Goal: Task Accomplishment & Management: Manage account settings

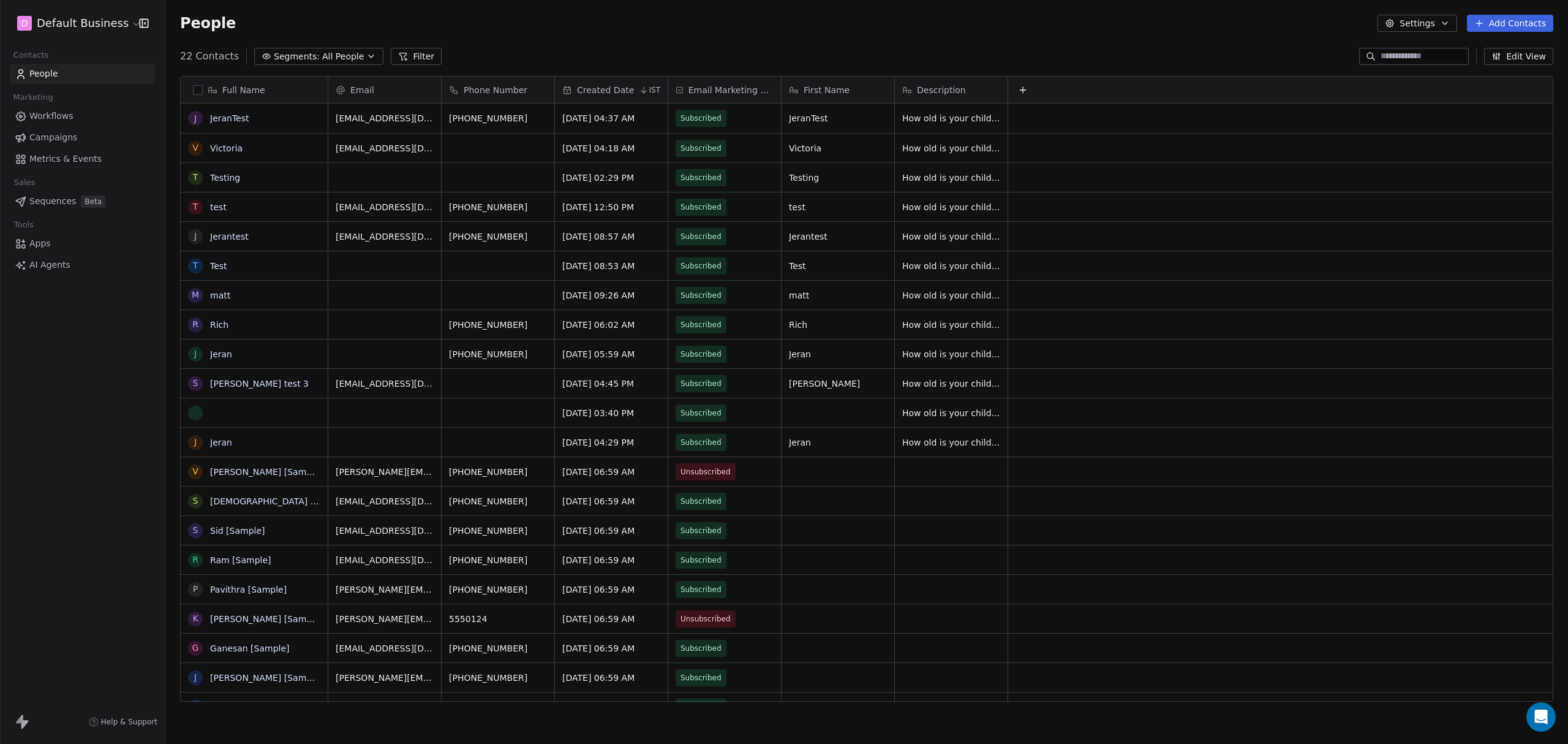
scroll to position [642, 1390]
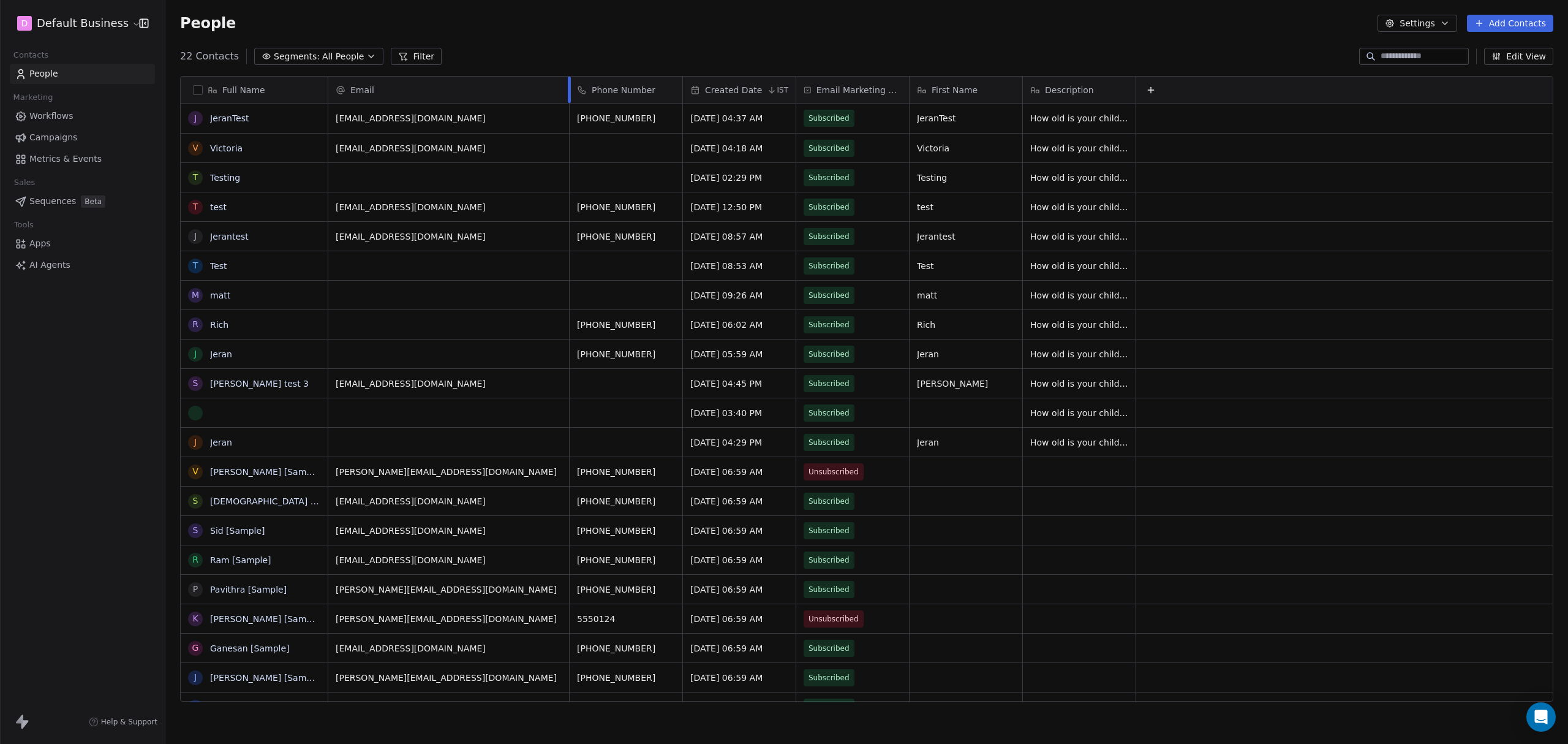
drag, startPoint x: 441, startPoint y: 86, endPoint x: 569, endPoint y: 104, distance: 129.3
click at [569, 104] on div "Email Phone Number Created Date IST Email Marketing Consent First Name Descript…" at bounding box center [941, 390] width 1225 height 626
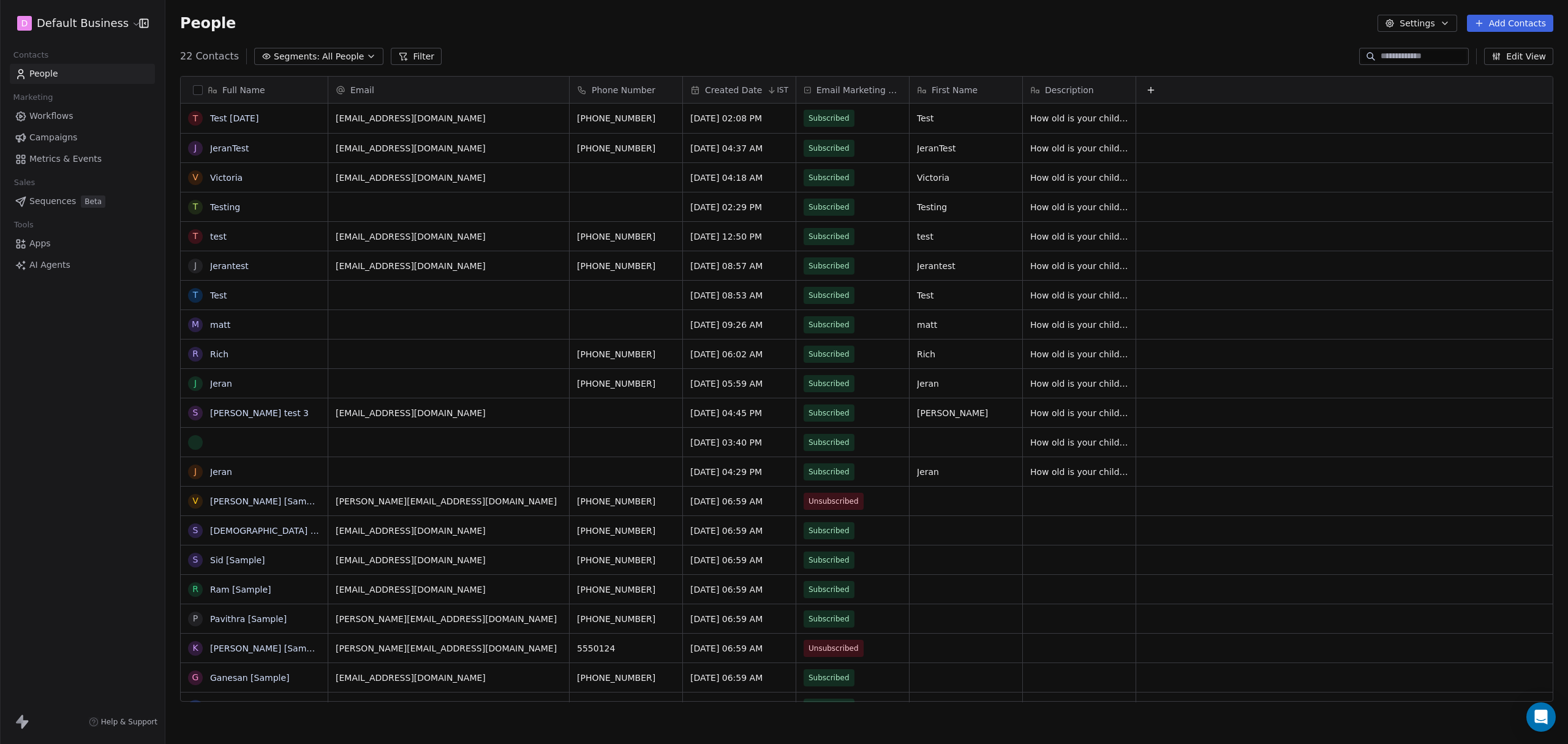
click at [1520, 57] on button "Edit View" at bounding box center [1518, 56] width 69 height 18
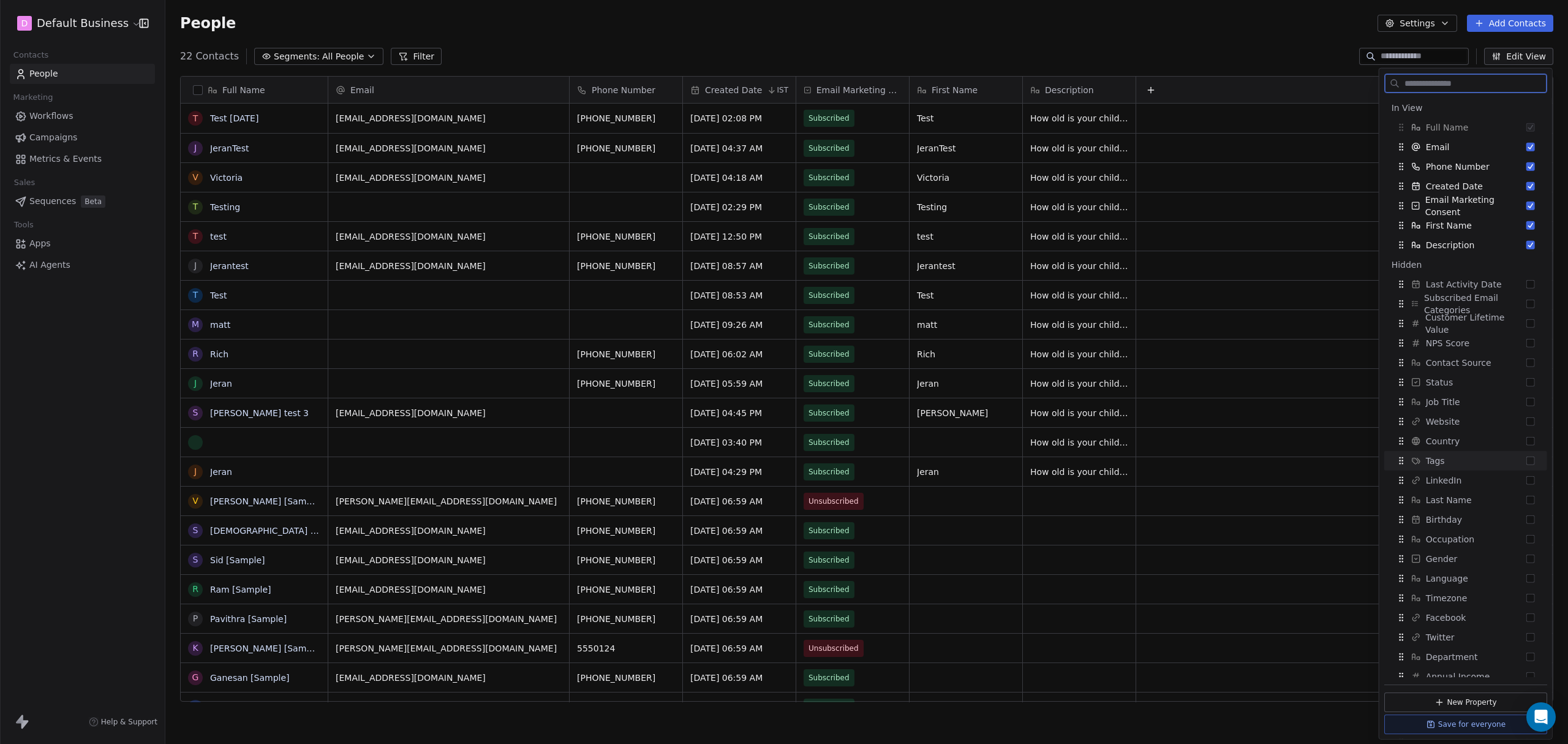
click at [1445, 459] on div "Tags" at bounding box center [1465, 461] width 153 height 20
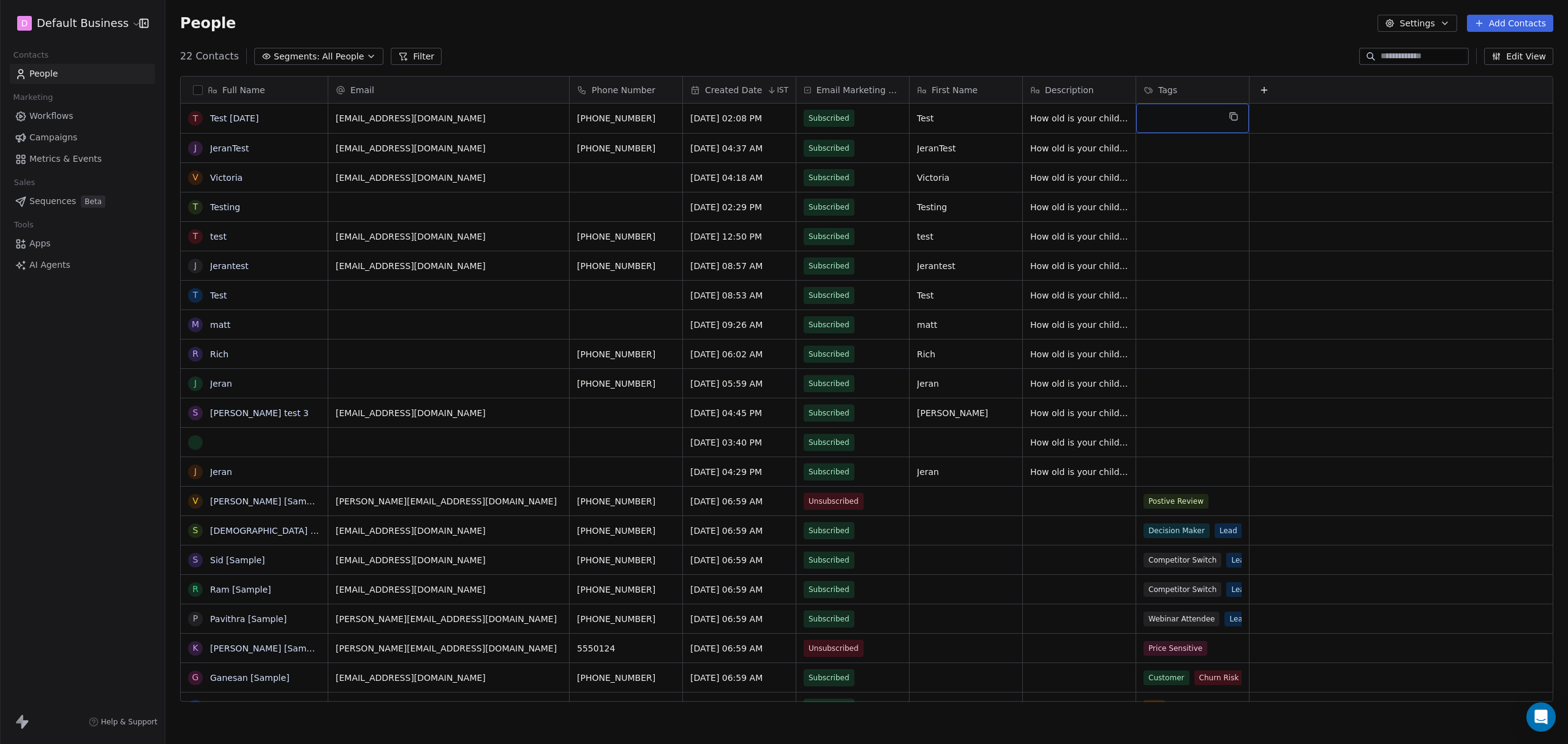
click at [1175, 114] on div "grid" at bounding box center [1192, 118] width 113 height 29
click at [1184, 380] on html "D Default Business Contacts People Marketing Workflows Campaigns Metrics & Even…" at bounding box center [784, 372] width 1568 height 744
click at [1441, 25] on button "Settings" at bounding box center [1416, 23] width 79 height 18
click at [1426, 63] on span "Tags" at bounding box center [1420, 69] width 19 height 13
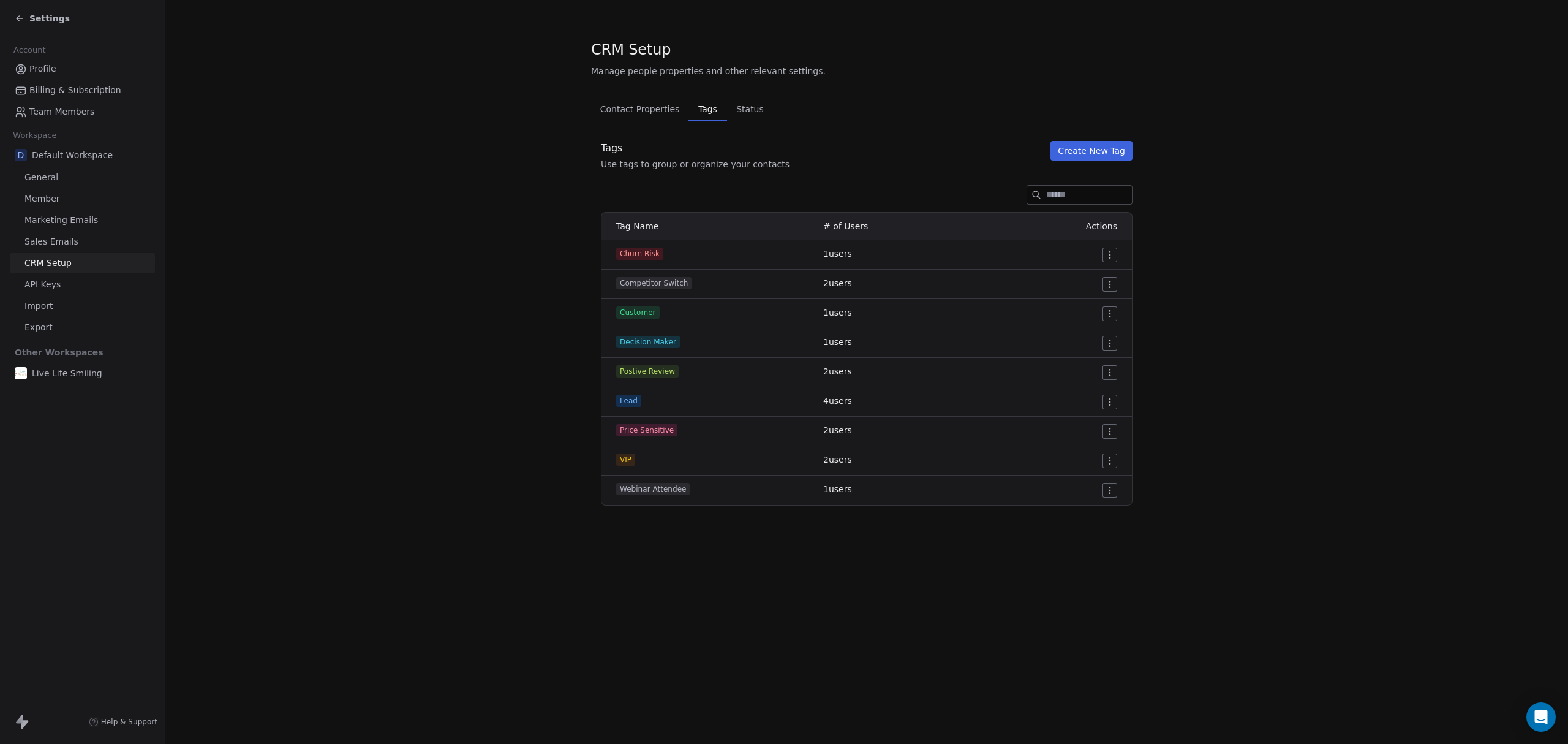
click at [1097, 149] on button "Create New Tag" at bounding box center [1091, 151] width 82 height 20
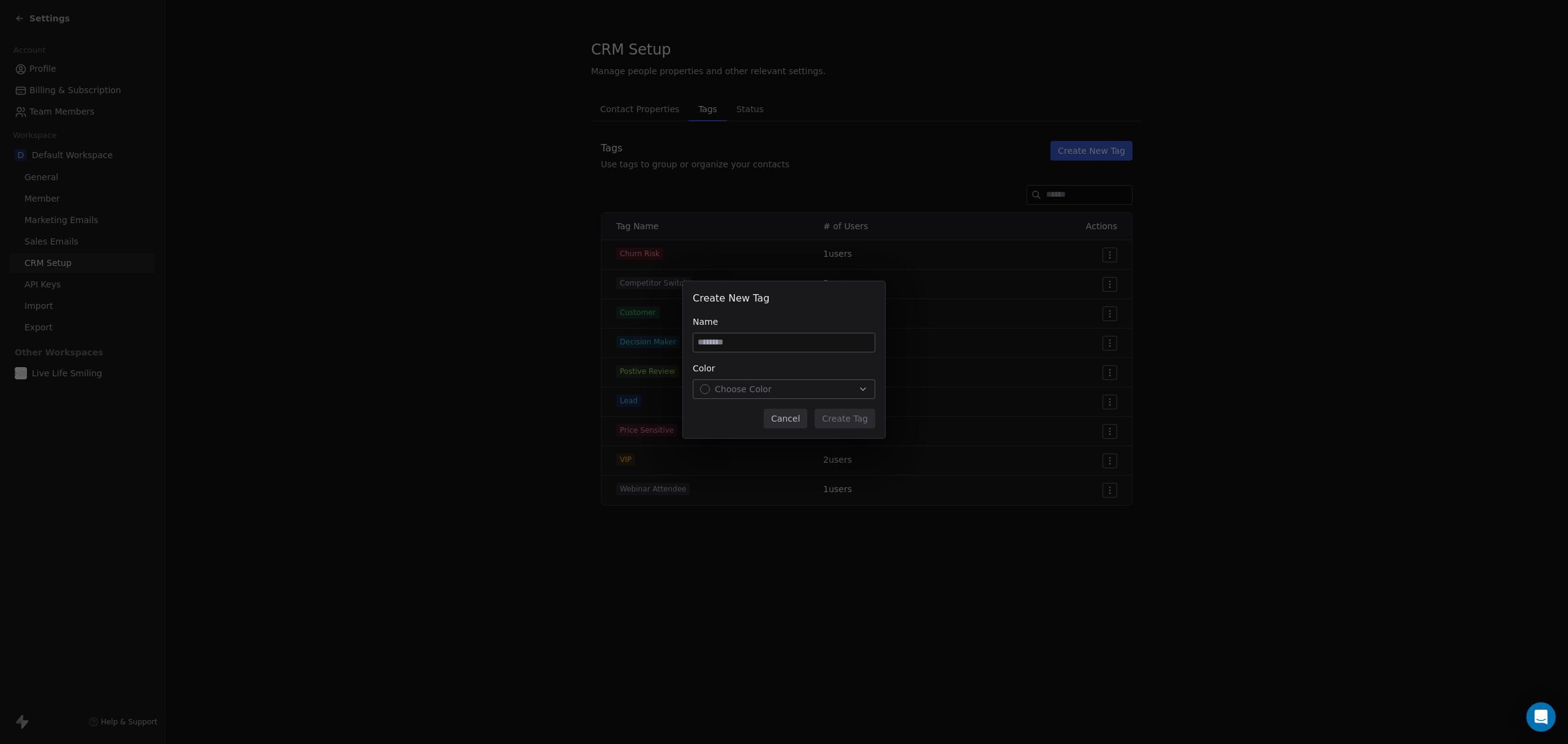
type input "**********"
click at [730, 344] on input at bounding box center [784, 343] width 181 height 18
paste input "*********"
type input "*********"
click at [765, 391] on span "Choose Color" at bounding box center [743, 389] width 57 height 13
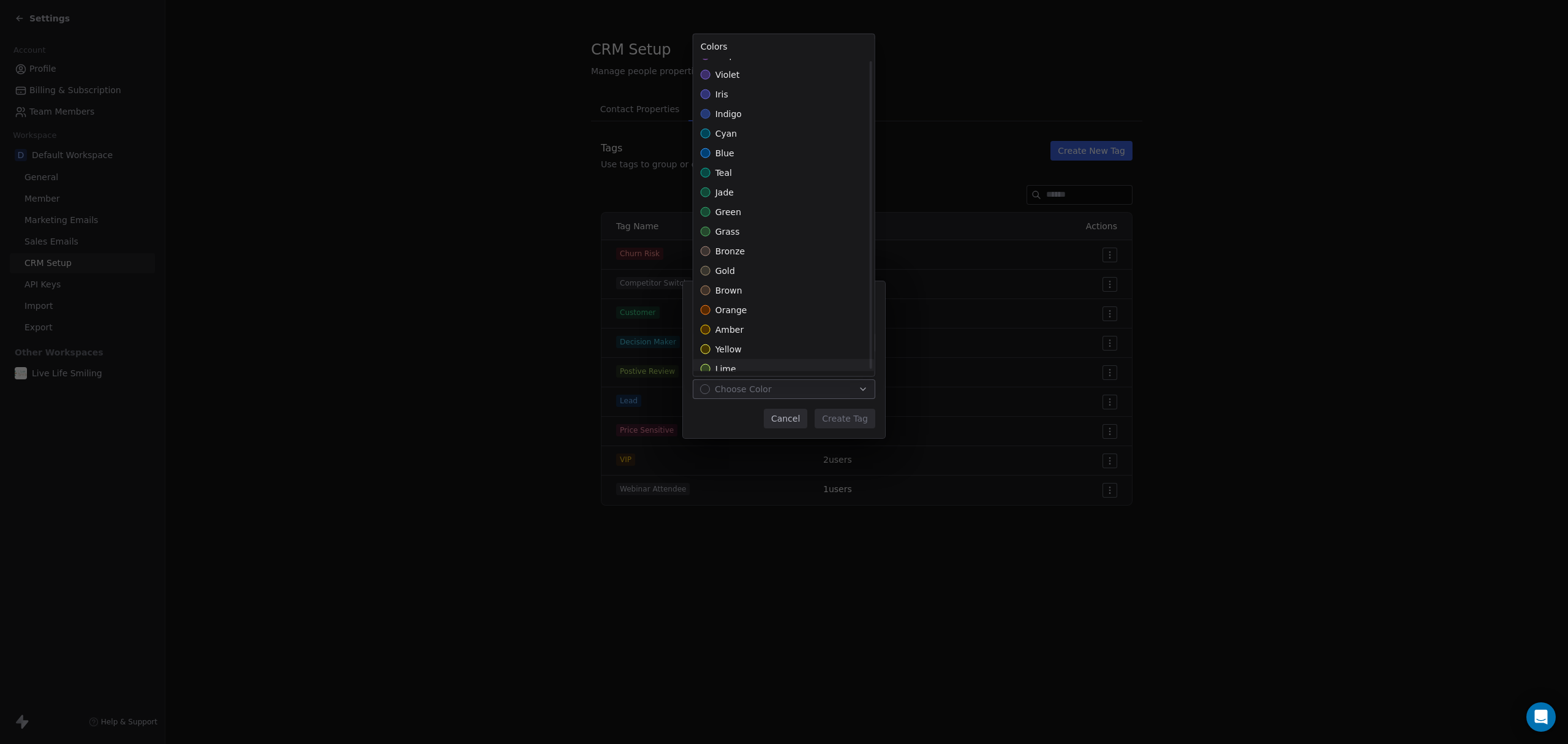
scroll to position [115, 0]
drag, startPoint x: 743, startPoint y: 266, endPoint x: 749, endPoint y: 279, distance: 14.3
click at [742, 266] on div "grass" at bounding box center [784, 268] width 181 height 20
click at [862, 417] on div "Create New Tag Name ********* Color grass Cancel Create Tag" at bounding box center [784, 372] width 1568 height 221
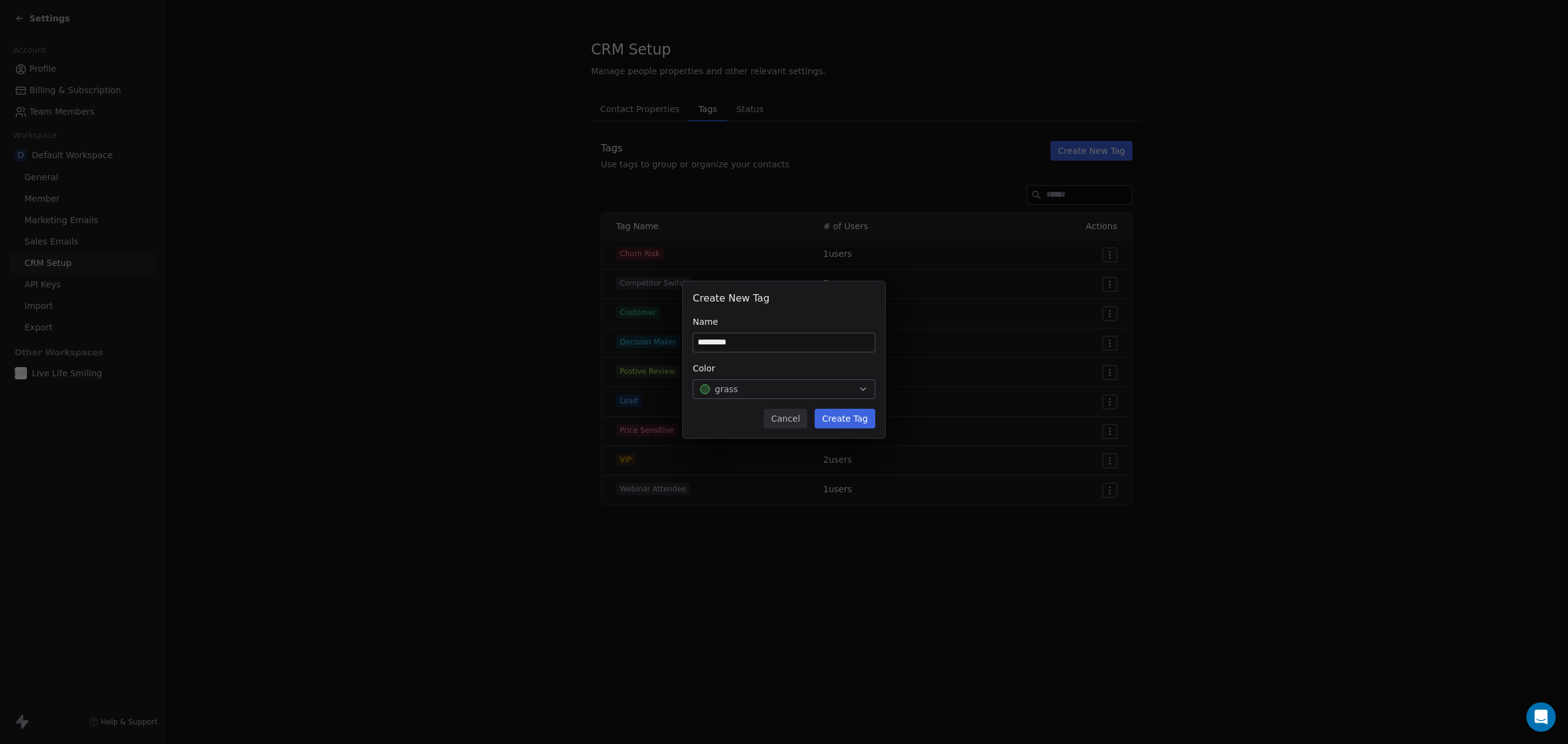
click at [845, 415] on button "Create Tag" at bounding box center [844, 419] width 61 height 20
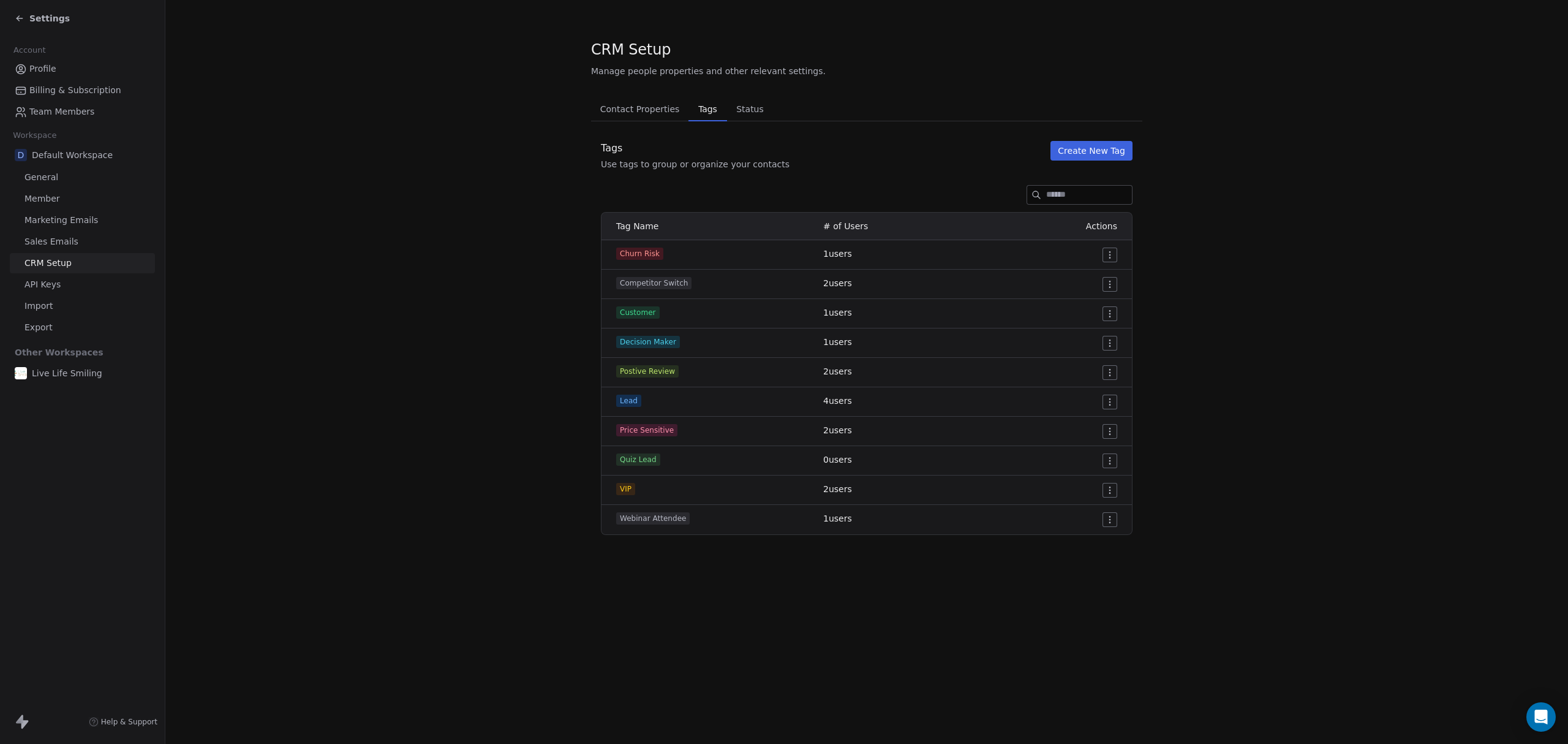
click at [15, 15] on icon at bounding box center [20, 18] width 10 height 10
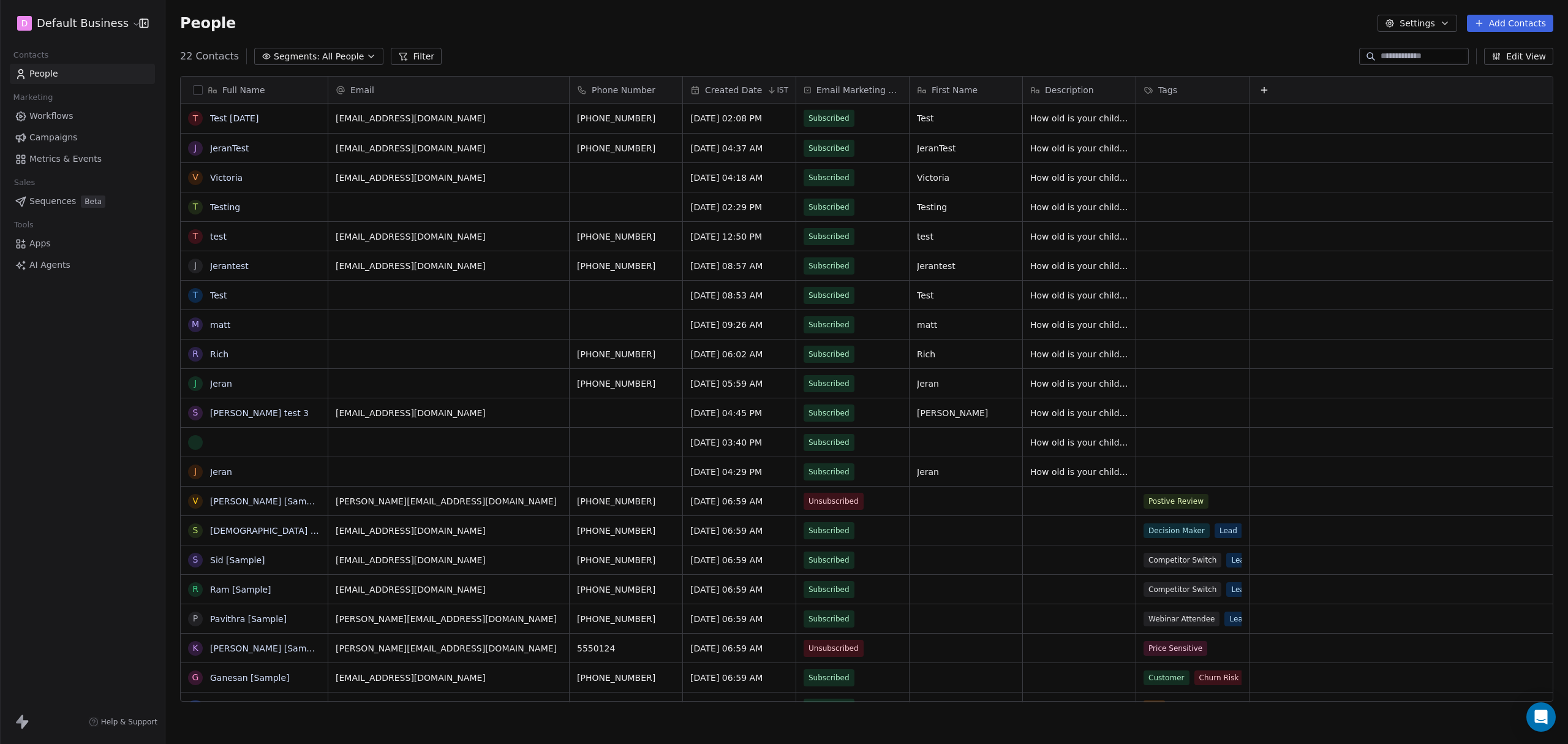
scroll to position [642, 1390]
